Goal: Check status

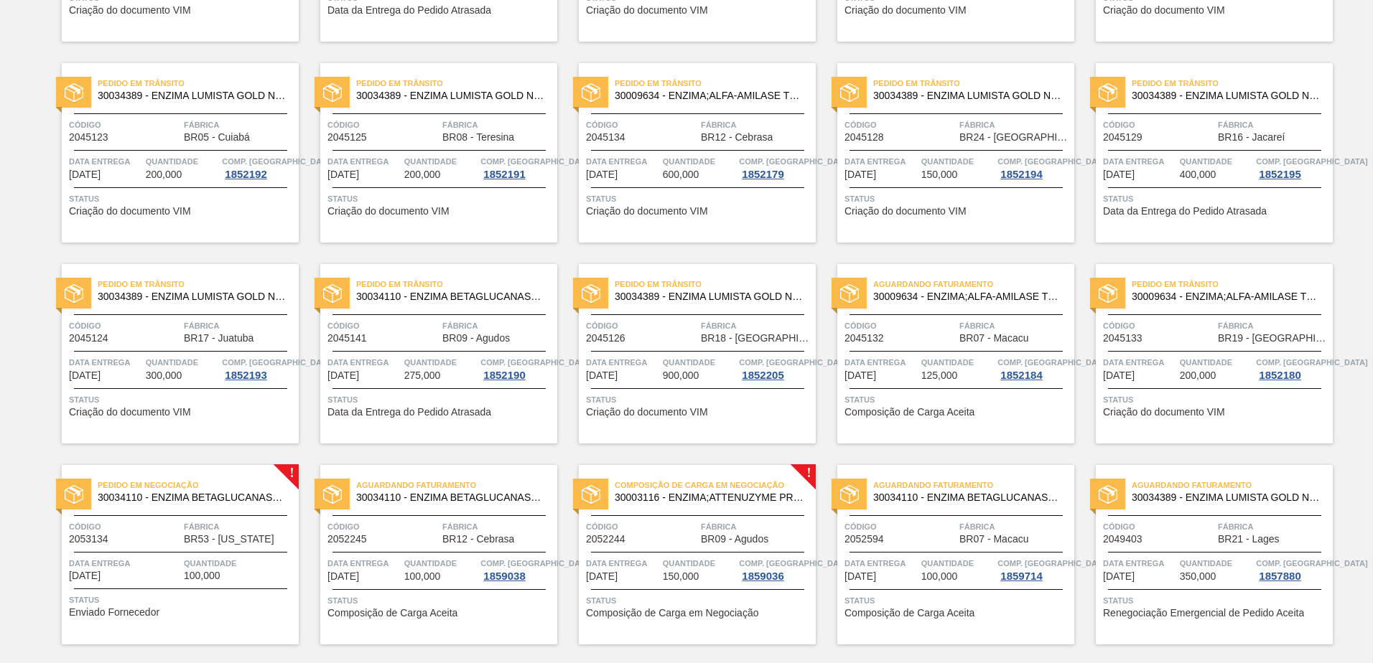
scroll to position [503, 0]
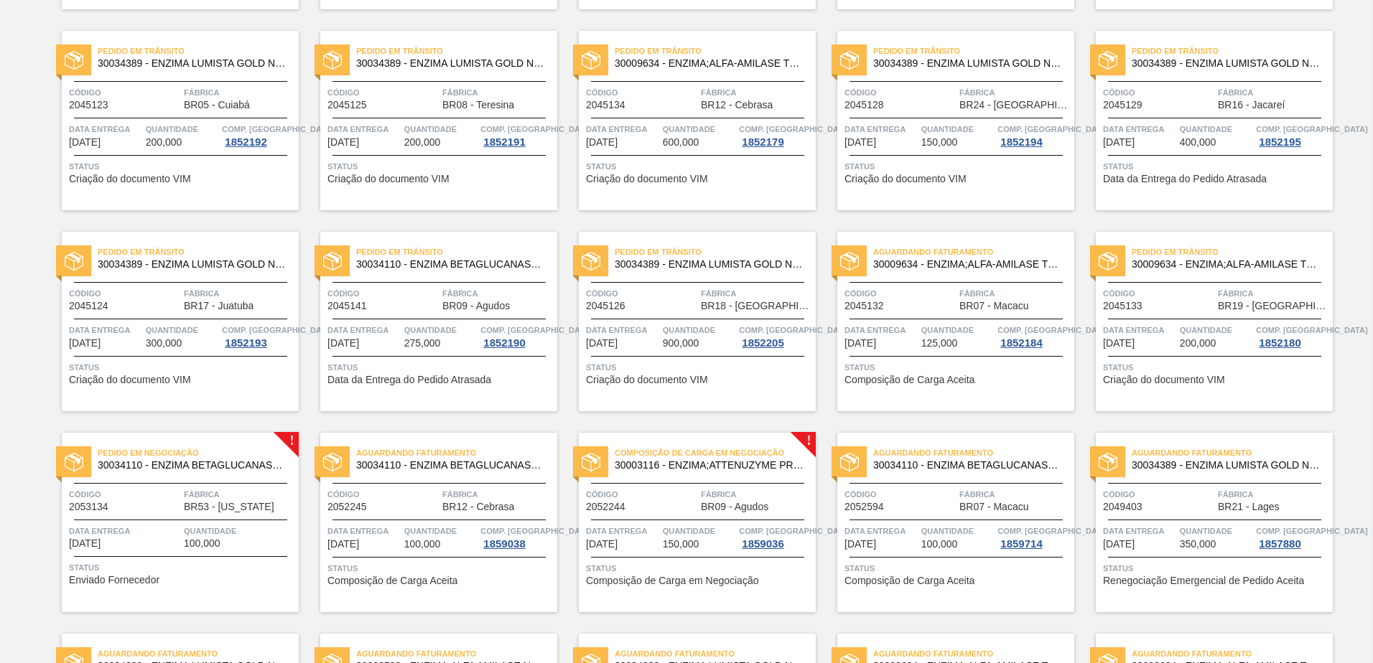
click at [682, 586] on span "Composição de Carga em Negociação" at bounding box center [672, 581] width 172 height 11
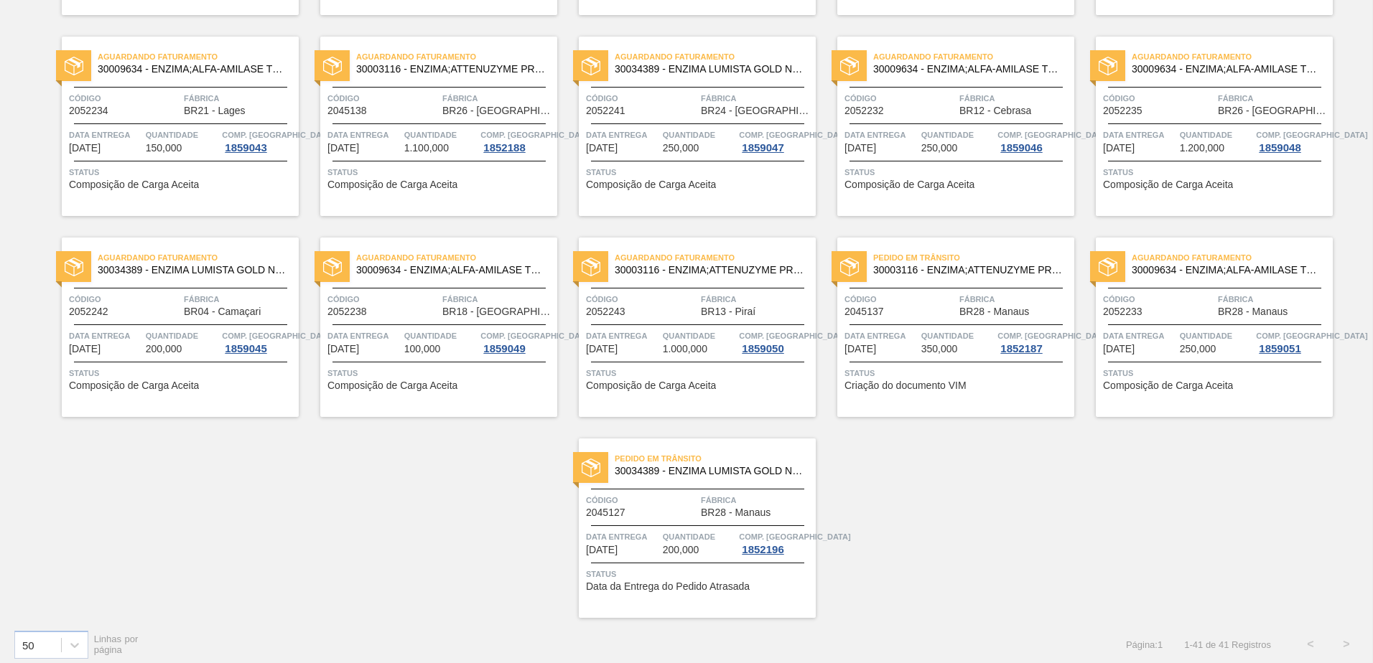
scroll to position [1309, 0]
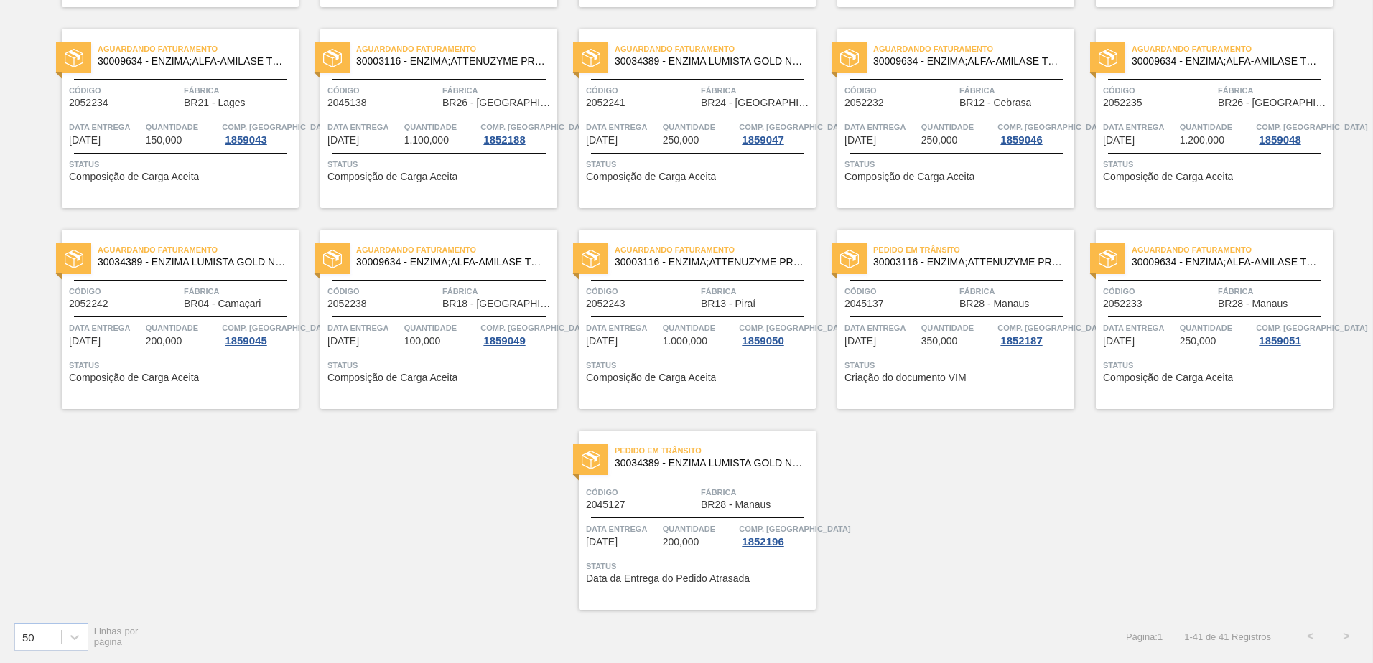
click at [413, 389] on div "Aguardando Faturamento 30009634 - ENZIMA;ALFA-AMILASE TERMOESTÁVEL;TERMAMY Códi…" at bounding box center [438, 319] width 237 height 179
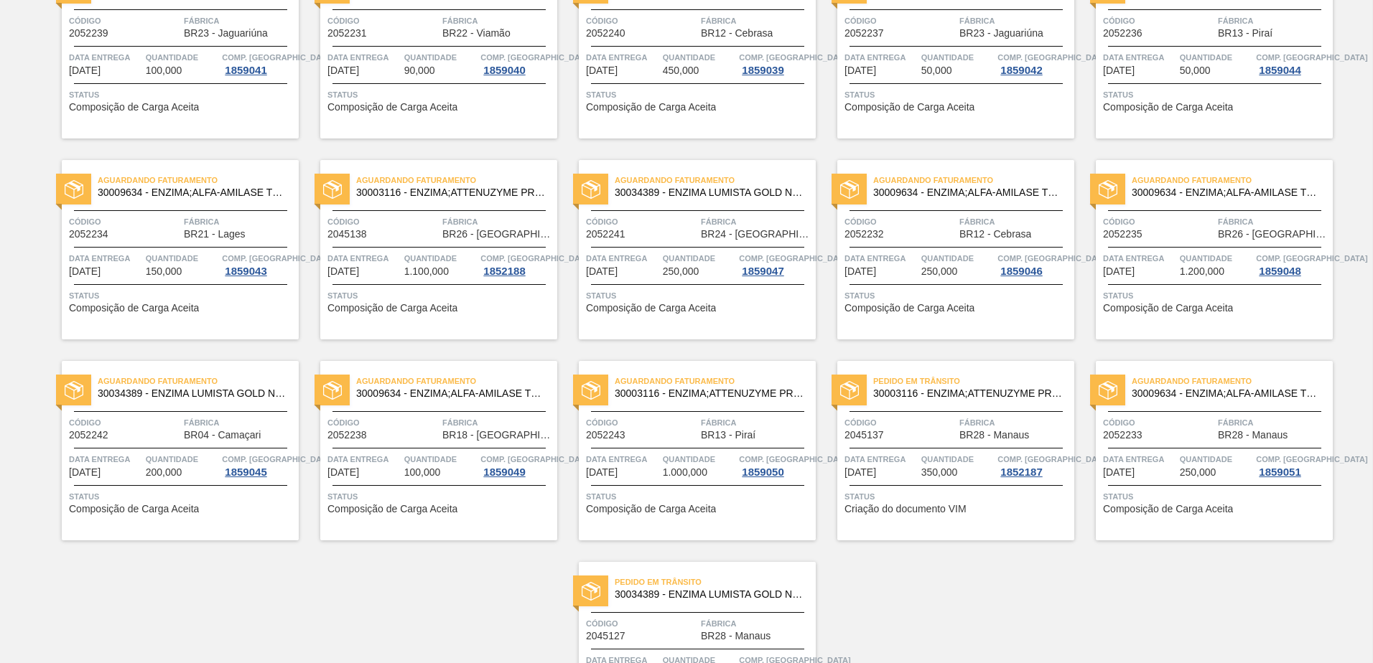
scroll to position [1309, 0]
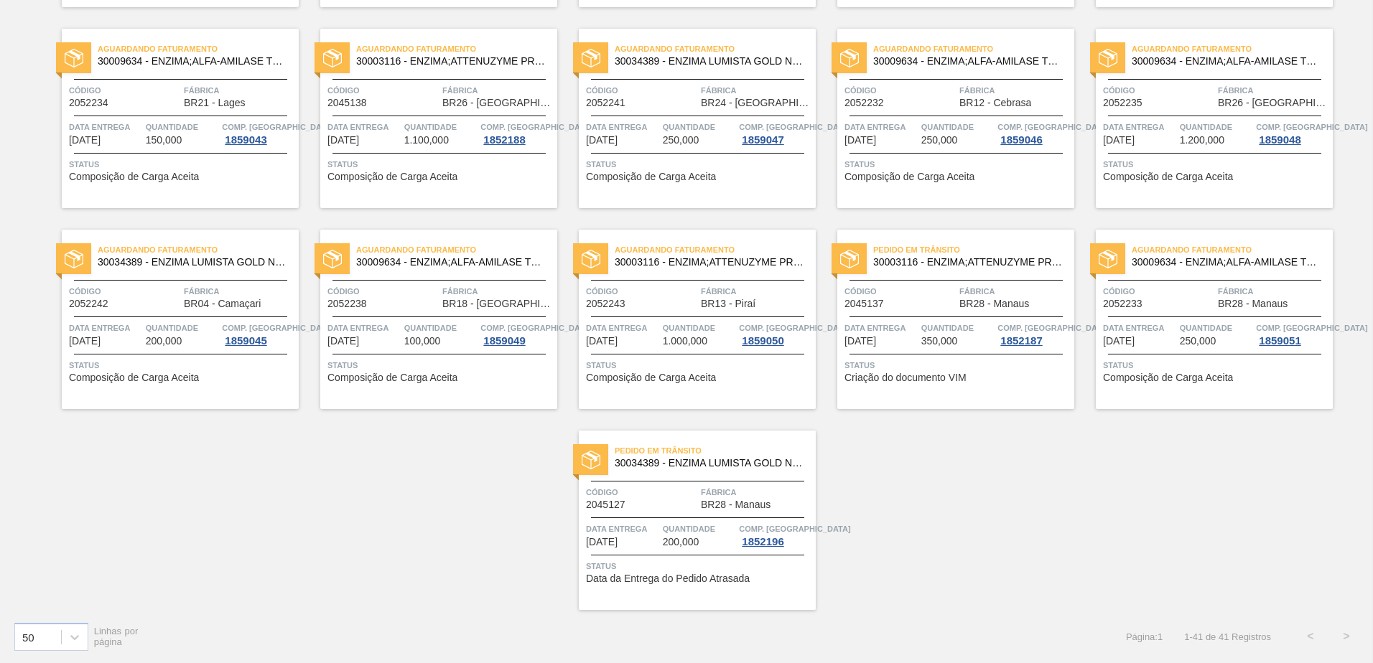
click at [1210, 386] on div "Aguardando Faturamento 30009634 - ENZIMA;ALFA-AMILASE TERMOESTÁVEL;TERMAMY Códi…" at bounding box center [1214, 319] width 237 height 179
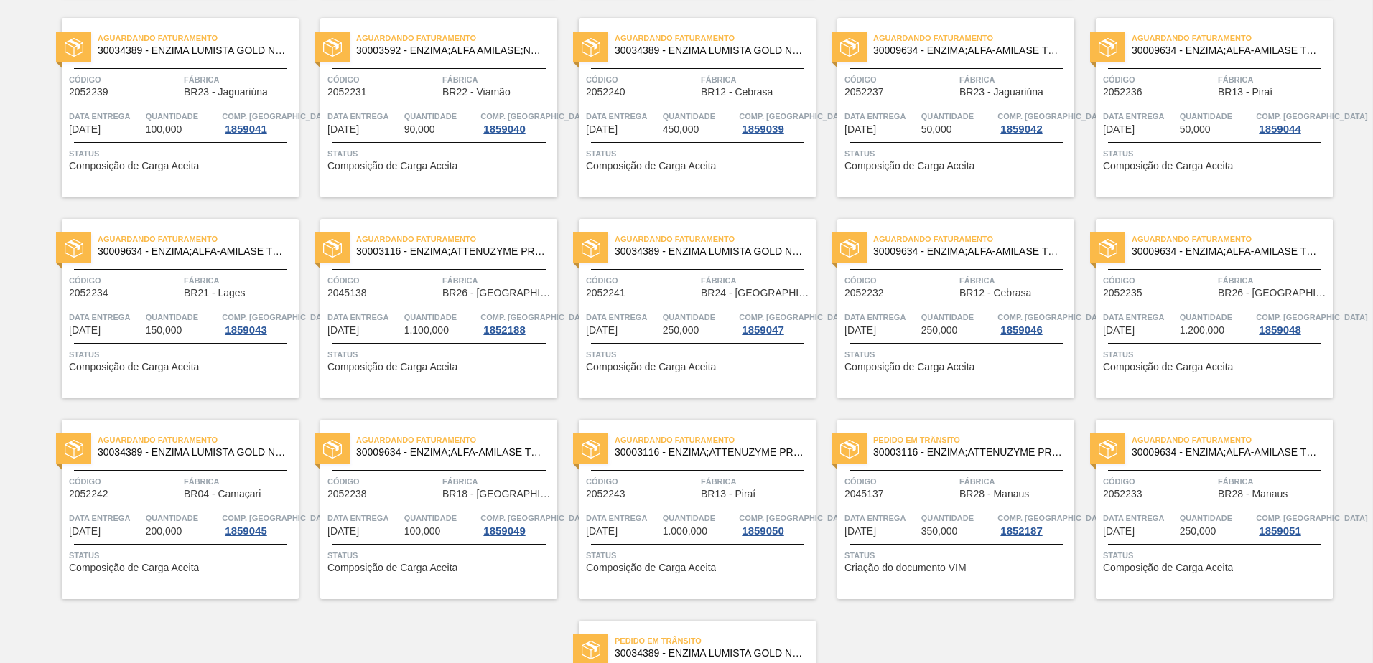
scroll to position [1093, 0]
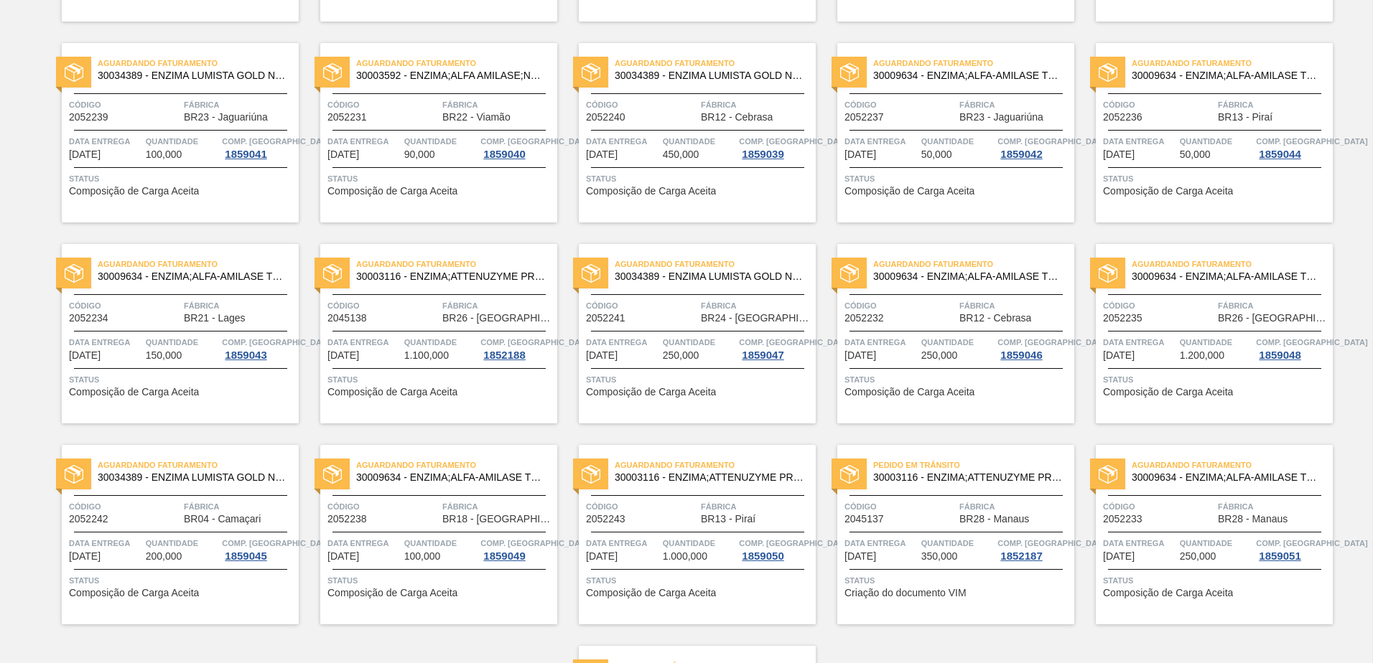
click at [488, 204] on div "Aguardando Faturamento 30003592 - ENZIMA;ALFA AMILASE;NAO TERMOESTAVEL BAN Códi…" at bounding box center [438, 132] width 237 height 179
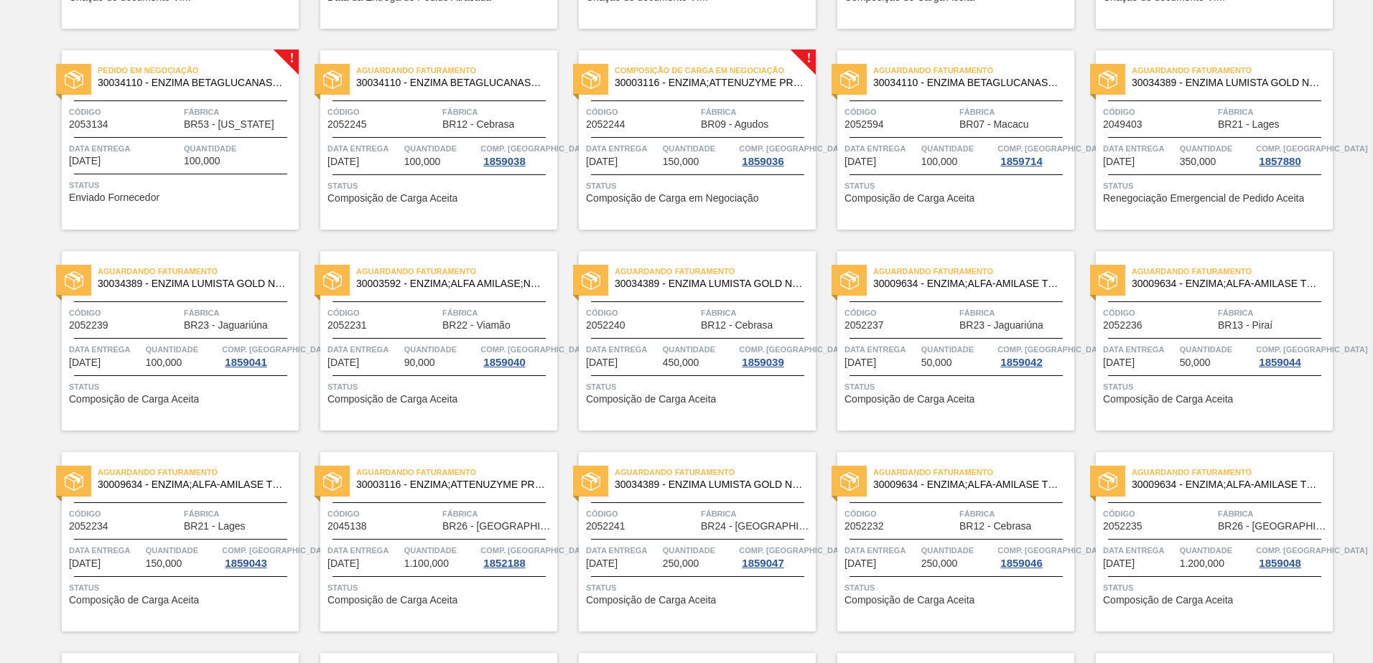
scroll to position [806, 0]
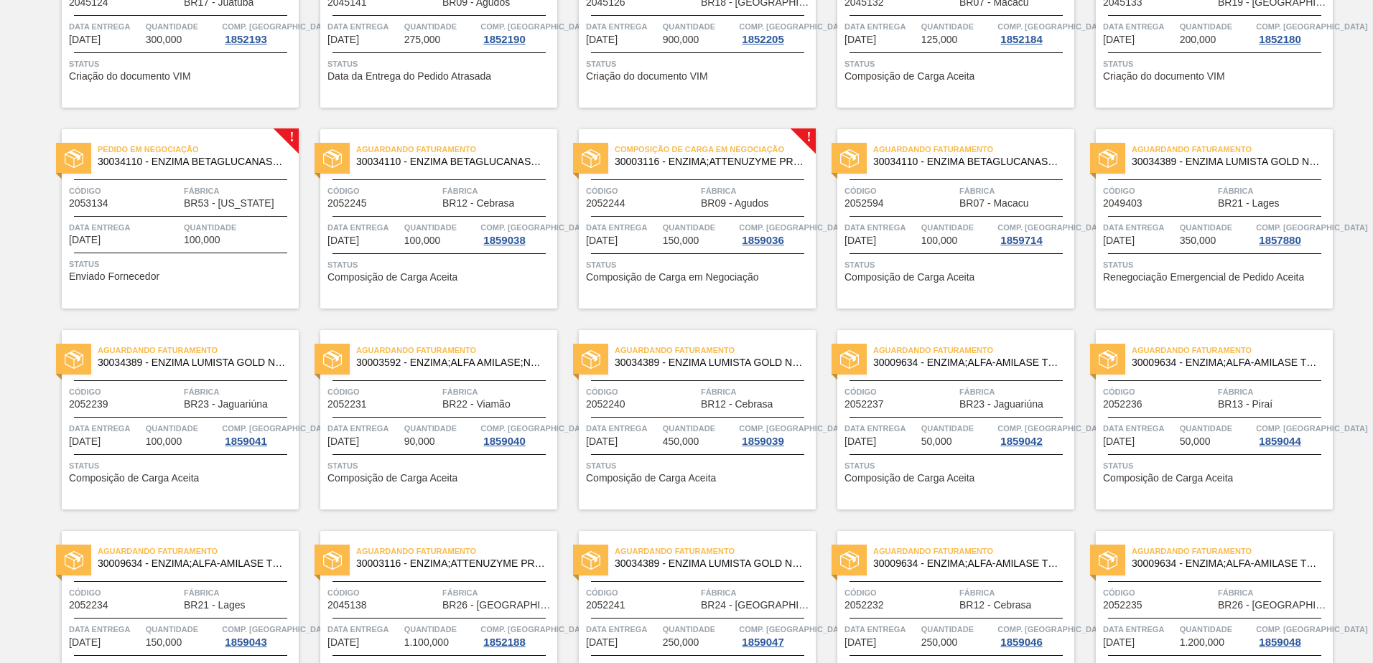
click at [492, 271] on span "Status" at bounding box center [440, 265] width 226 height 14
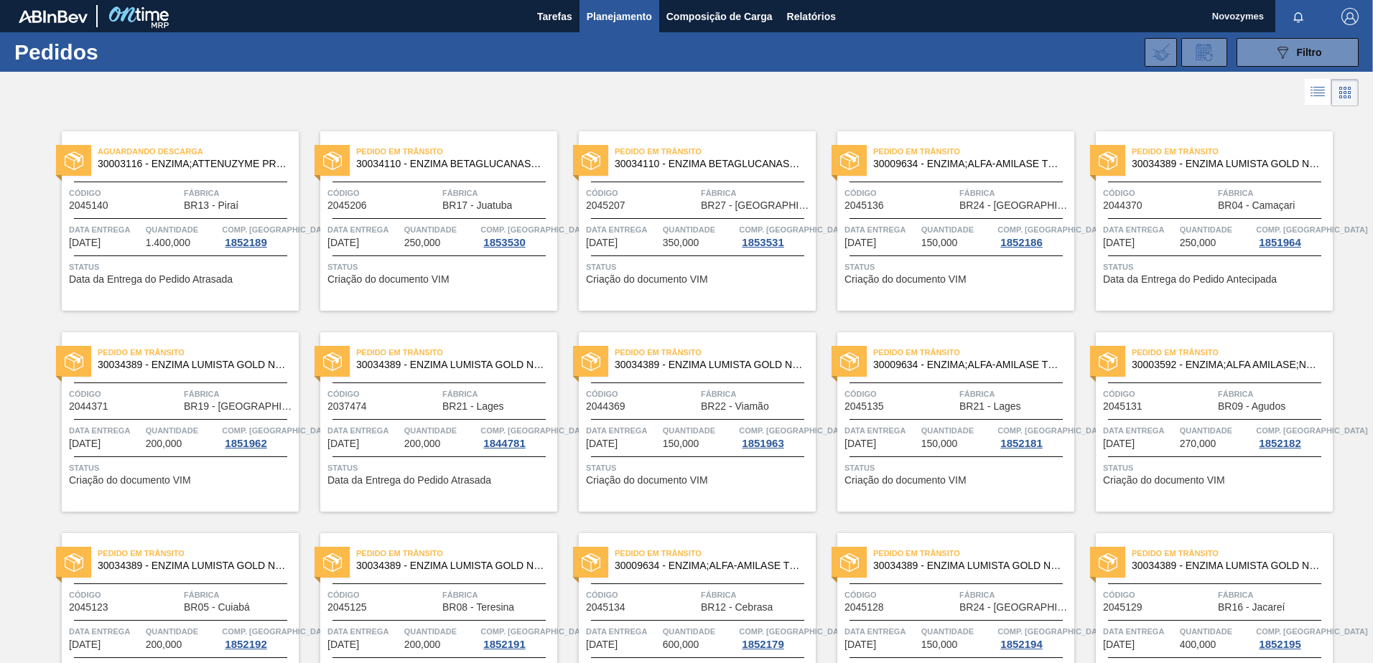
click at [840, 87] on div at bounding box center [686, 92] width 1373 height 34
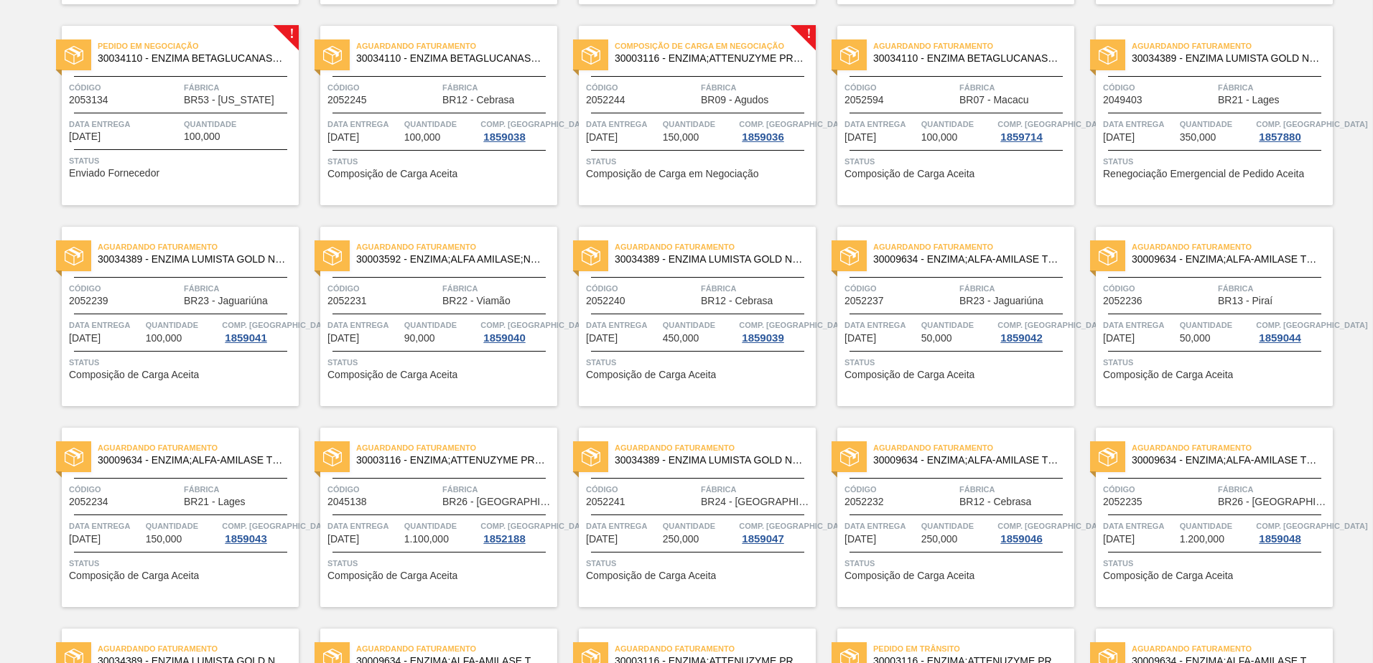
scroll to position [878, 0]
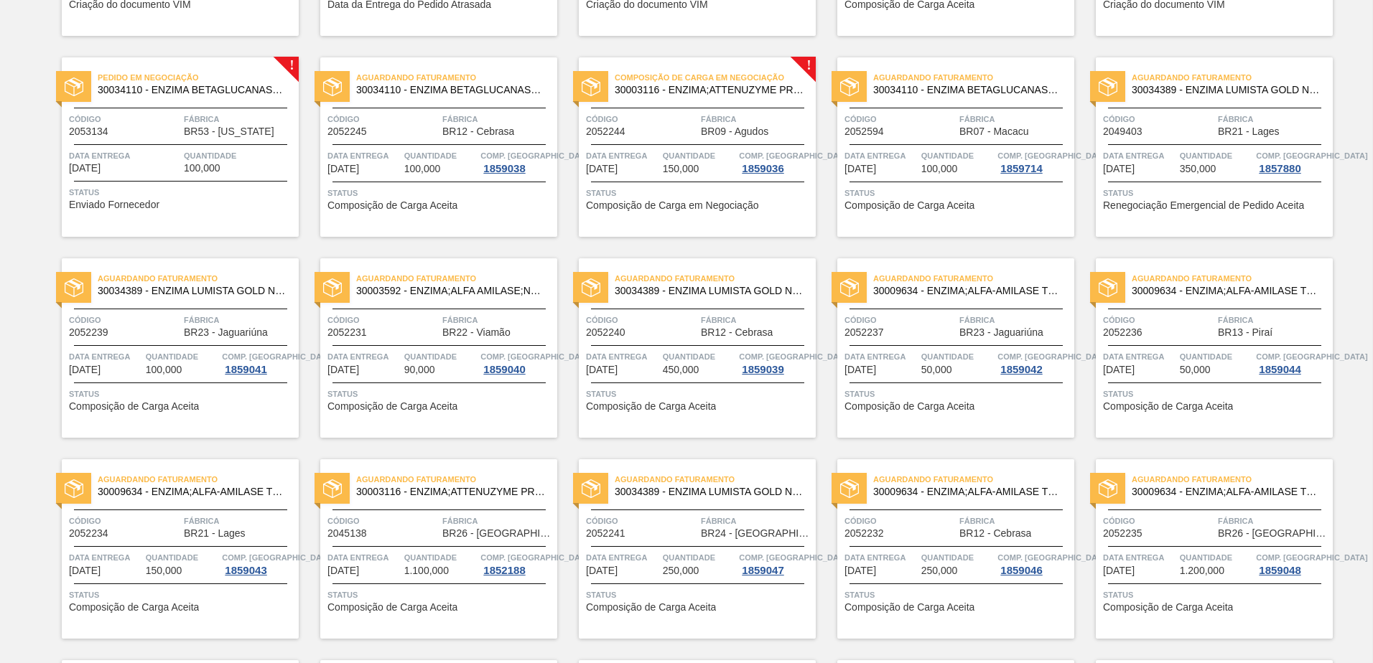
click at [935, 206] on span "Composição de Carga Aceita" at bounding box center [909, 205] width 130 height 11
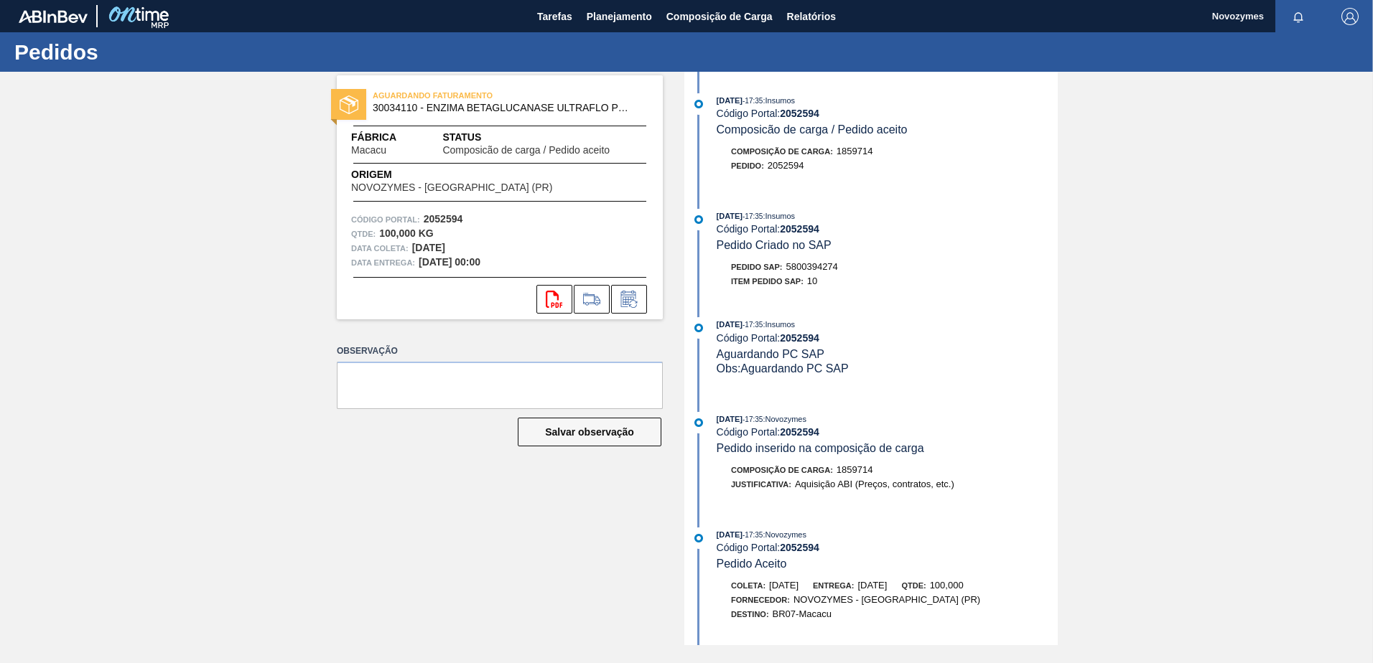
click at [345, 465] on div "Observação Salvar observação" at bounding box center [500, 407] width 326 height 133
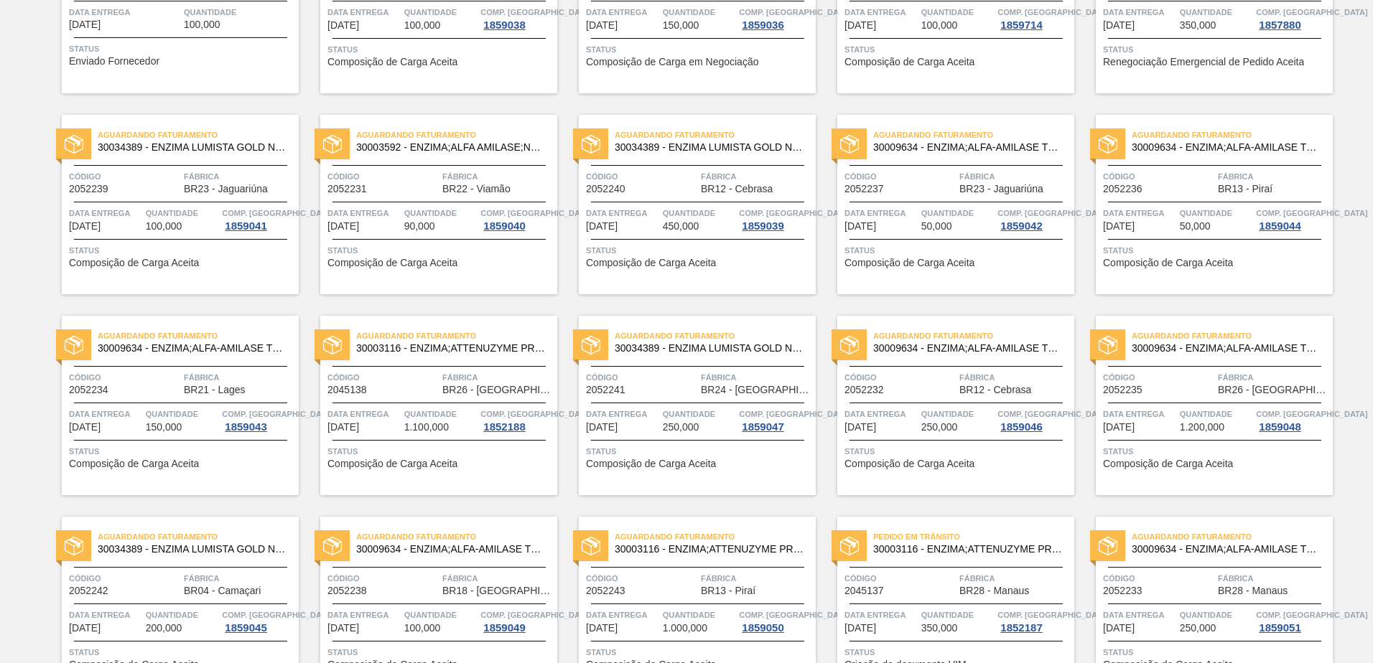
scroll to position [734, 0]
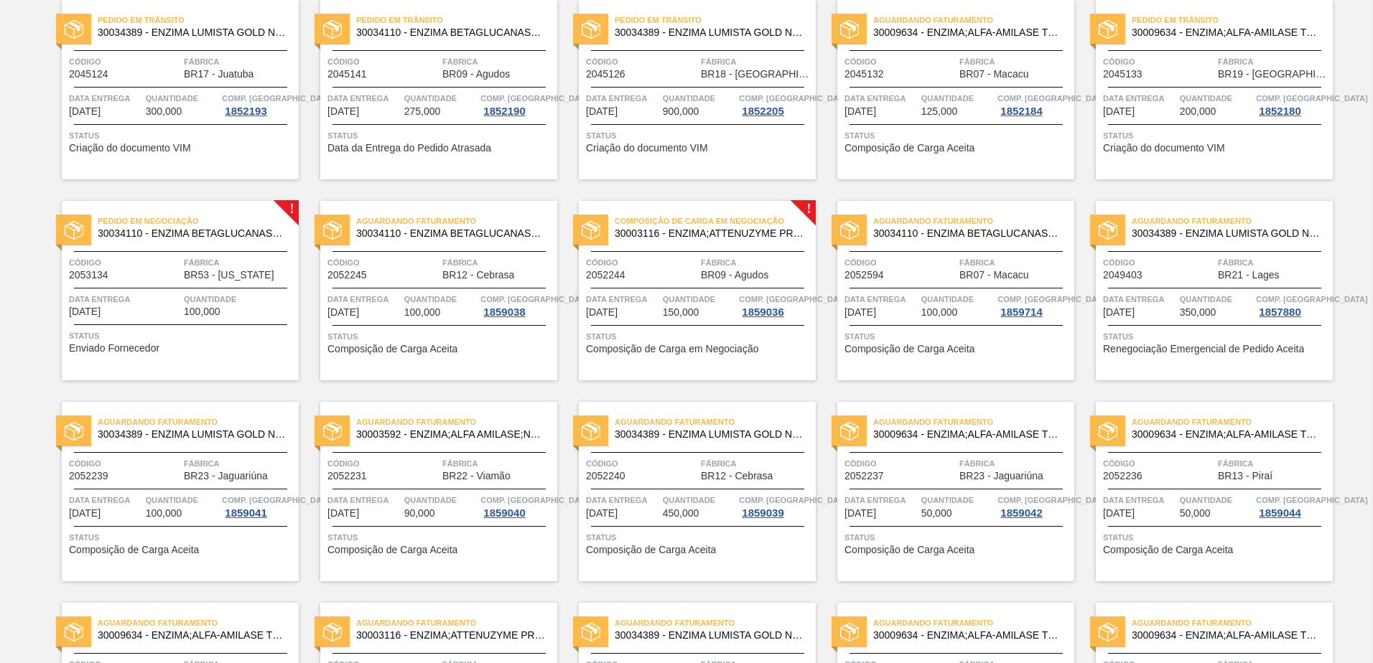
click at [139, 294] on span "Data Entrega" at bounding box center [124, 299] width 111 height 14
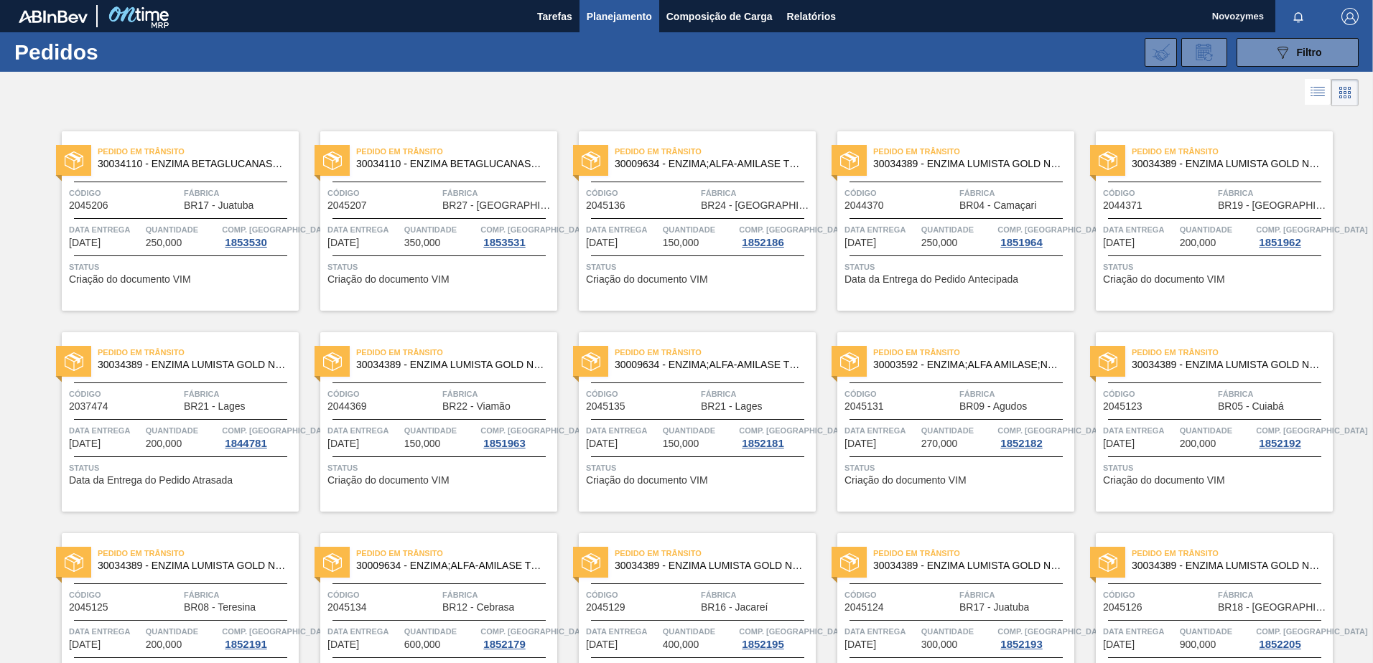
click at [582, 65] on div "089F7B8B-B2A5-4AFE-B5C0-19BA573D28AC Filtro Código Pedido Portal Códido PO SAP …" at bounding box center [797, 52] width 1137 height 43
